Goal: Navigation & Orientation: Go to known website

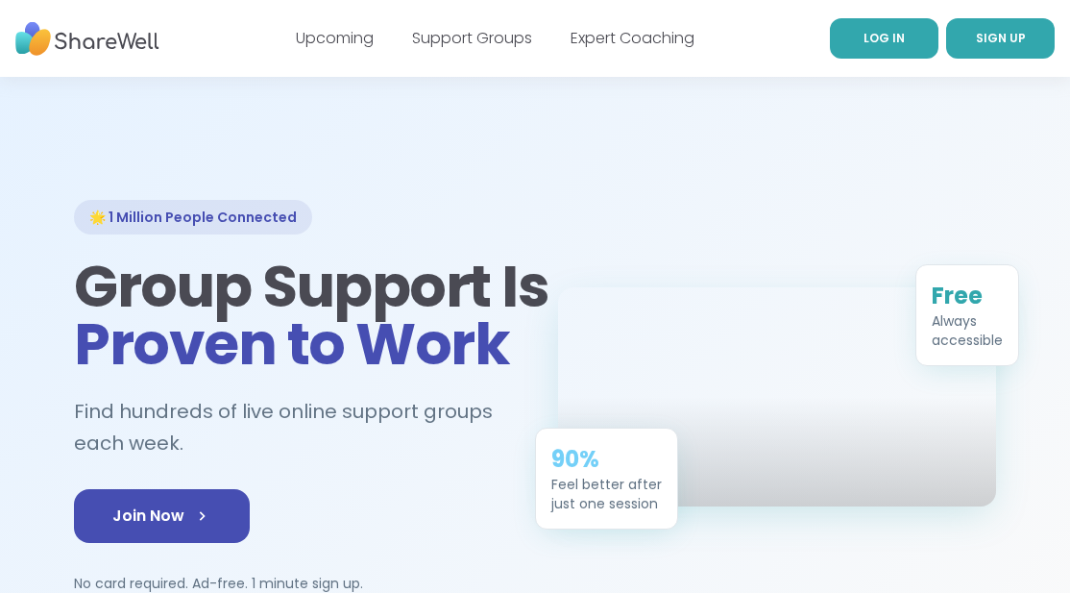
click at [907, 46] on link "LOG IN" at bounding box center [884, 38] width 109 height 40
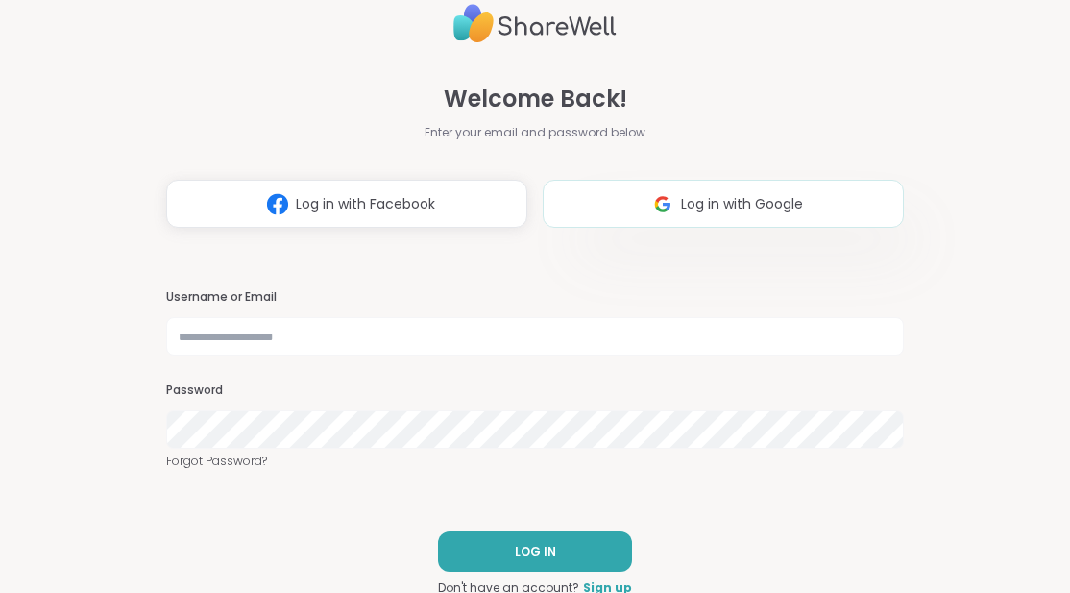
click at [757, 205] on span "Log in with Google" at bounding box center [742, 204] width 122 height 20
click at [648, 199] on img at bounding box center [662, 204] width 36 height 36
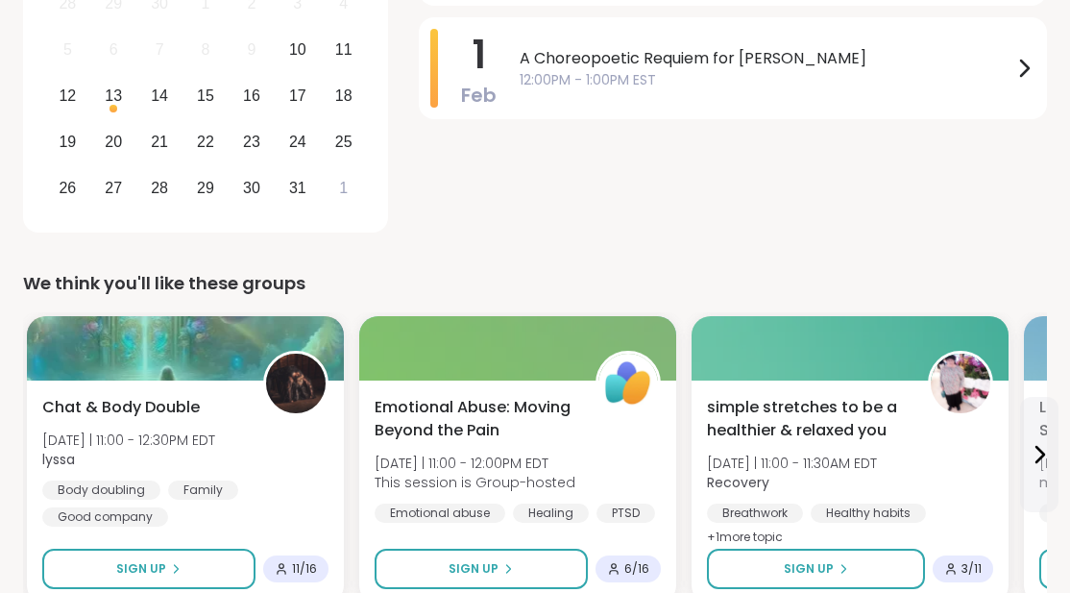
scroll to position [448, 0]
